Goal: Task Accomplishment & Management: Use online tool/utility

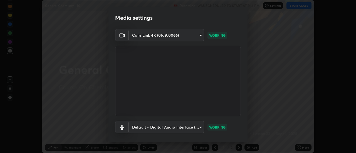
scroll to position [29, 0]
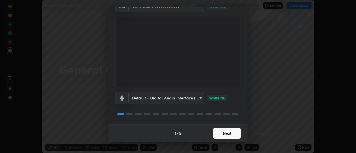
click at [217, 133] on button "Next" at bounding box center [227, 133] width 28 height 11
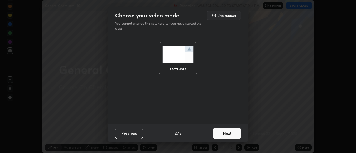
scroll to position [0, 0]
click at [223, 133] on button "Next" at bounding box center [227, 133] width 28 height 11
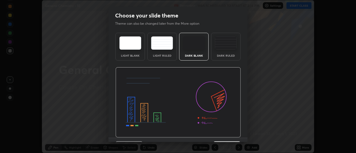
click at [218, 52] on div "Dark Ruled" at bounding box center [225, 47] width 29 height 28
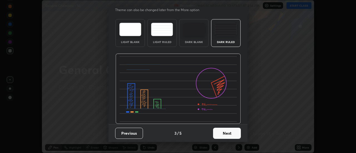
click at [221, 132] on button "Next" at bounding box center [227, 133] width 28 height 11
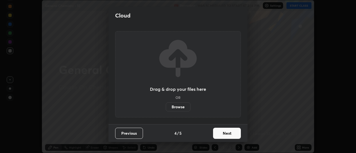
scroll to position [0, 0]
click at [219, 132] on button "Next" at bounding box center [227, 133] width 28 height 11
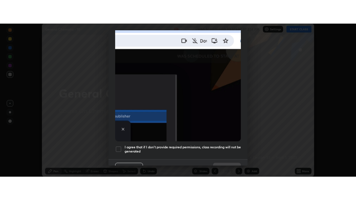
scroll to position [143, 0]
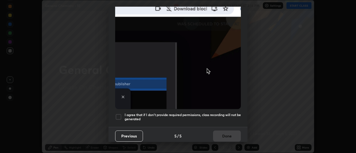
click at [117, 114] on div at bounding box center [118, 117] width 7 height 7
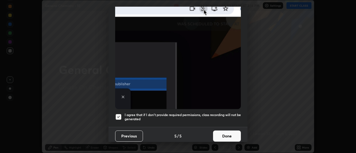
click at [219, 132] on button "Done" at bounding box center [227, 136] width 28 height 11
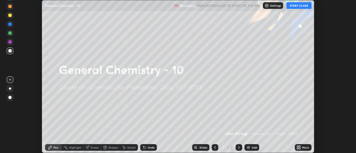
click at [298, 5] on button "START CLASS" at bounding box center [298, 5] width 25 height 7
click at [298, 147] on icon at bounding box center [297, 146] width 1 height 1
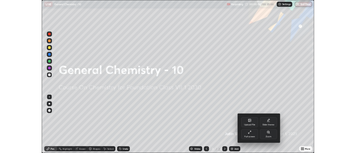
scroll to position [200, 356]
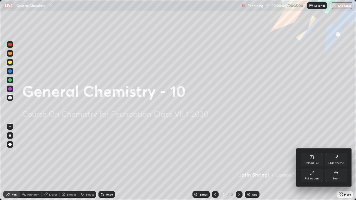
click at [246, 153] on div at bounding box center [178, 100] width 356 height 200
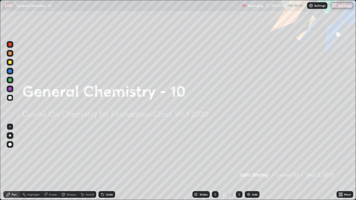
click at [248, 153] on img at bounding box center [248, 194] width 4 height 4
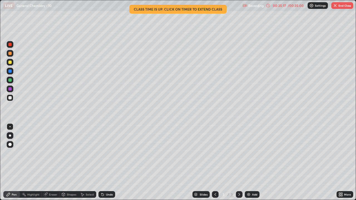
click at [340, 7] on button "End Class" at bounding box center [342, 5] width 22 height 7
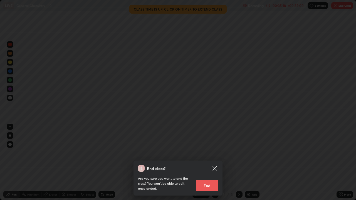
click at [210, 153] on button "End" at bounding box center [207, 185] width 22 height 11
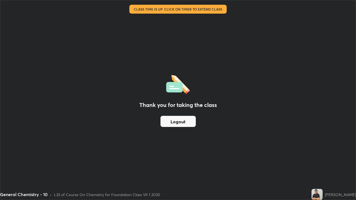
click at [174, 123] on button "Logout" at bounding box center [177, 121] width 35 height 11
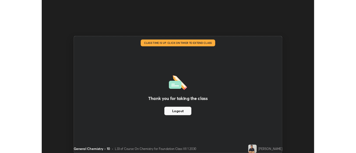
scroll to position [27658, 27455]
